Goal: Find specific fact: Find specific page/section

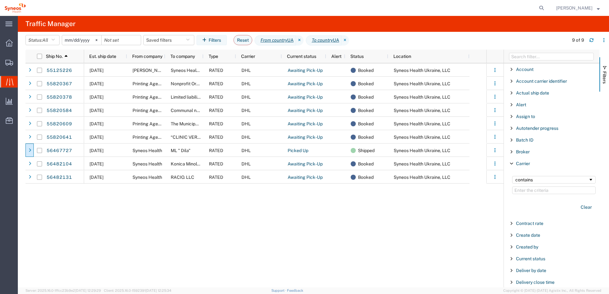
scroll to position [33, 0]
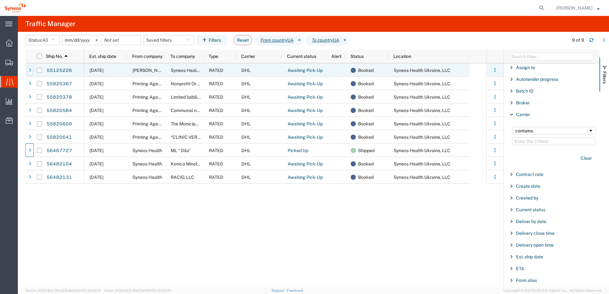
click at [29, 69] on icon at bounding box center [30, 70] width 3 height 4
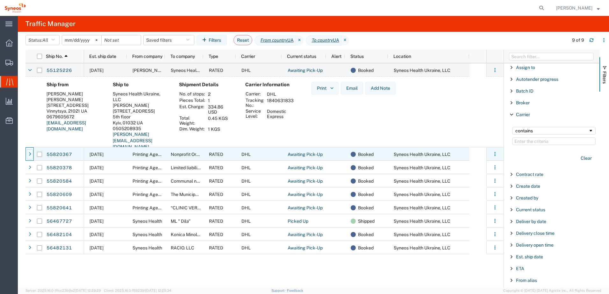
click at [29, 154] on icon at bounding box center [30, 154] width 3 height 4
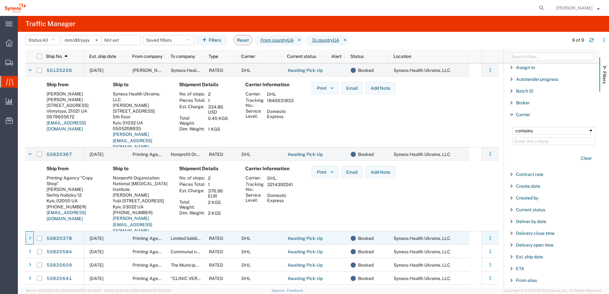
click at [31, 241] on div at bounding box center [30, 239] width 6 height 10
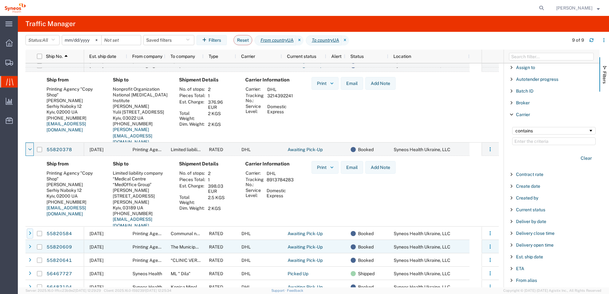
scroll to position [89, 0]
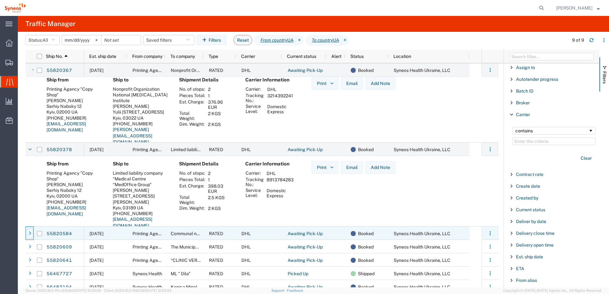
click at [31, 235] on div at bounding box center [30, 234] width 6 height 10
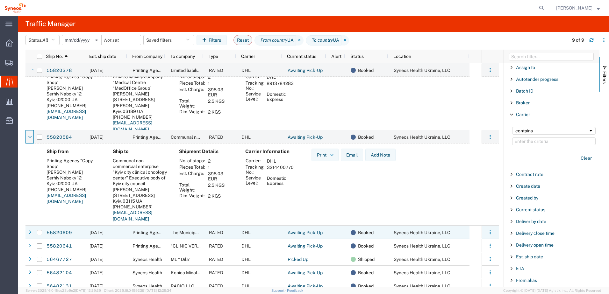
scroll to position [191, 0]
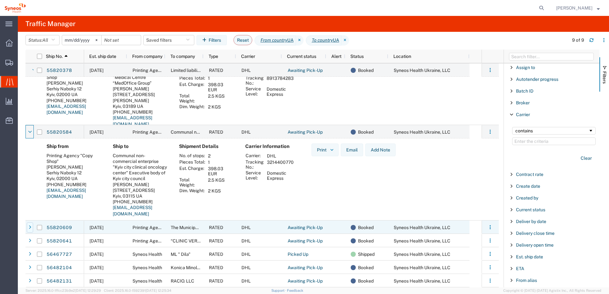
click at [30, 229] on icon at bounding box center [30, 228] width 3 height 4
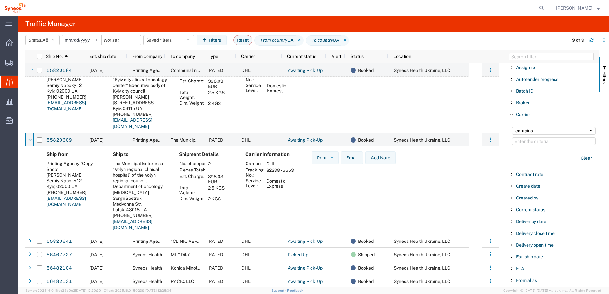
scroll to position [279, 0]
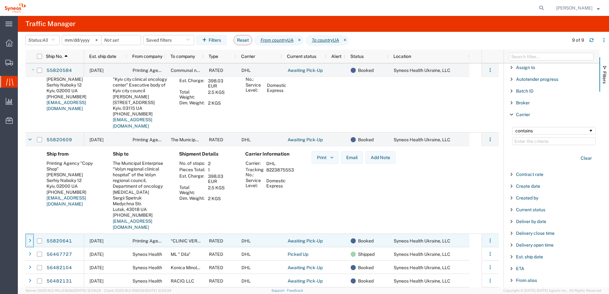
click at [30, 240] on icon at bounding box center [30, 241] width 3 height 4
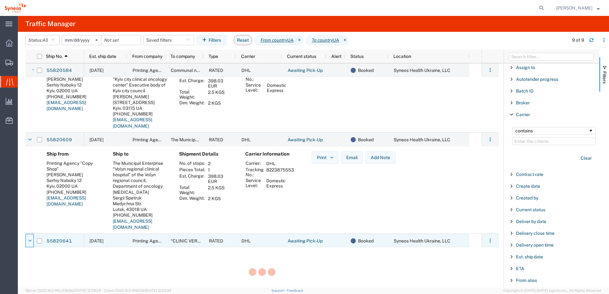
scroll to position [0, 0]
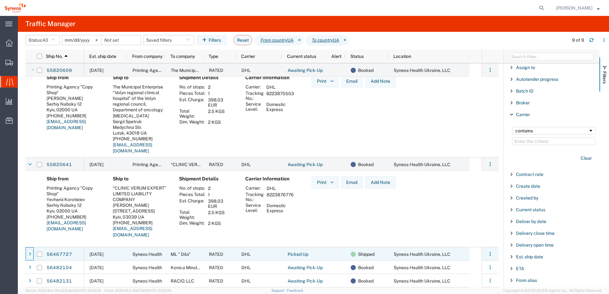
click at [32, 253] on div at bounding box center [30, 255] width 6 height 10
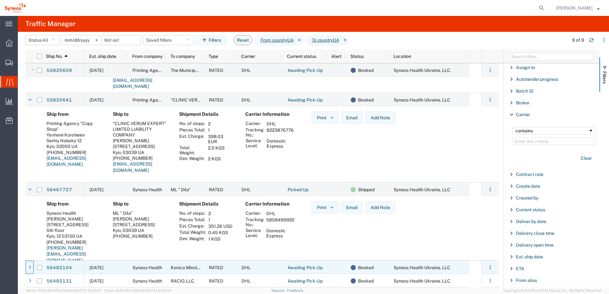
click at [29, 267] on icon at bounding box center [30, 268] width 3 height 4
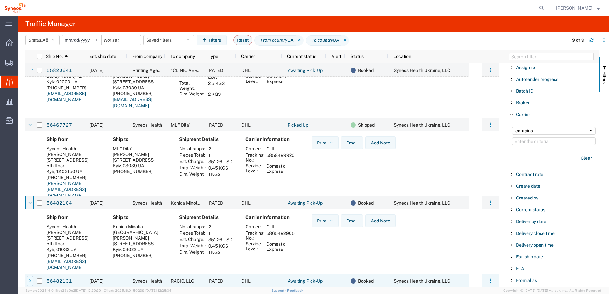
click at [30, 281] on icon at bounding box center [30, 281] width 3 height 4
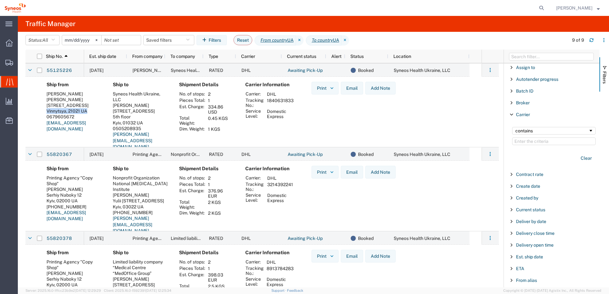
drag, startPoint x: 47, startPoint y: 116, endPoint x: 90, endPoint y: 117, distance: 42.4
click at [90, 114] on div "Vinnytsya, 21021 UA" at bounding box center [75, 111] width 56 height 6
copy div "Vinnytsya, 21021 UA"
